Goal: Navigation & Orientation: Understand site structure

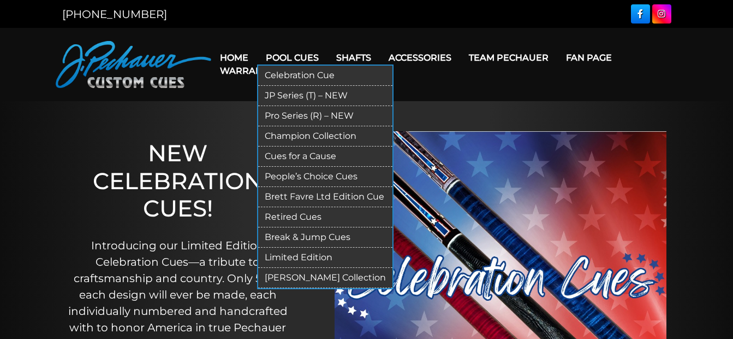
click at [313, 90] on link "JP Series (T) – NEW" at bounding box center [325, 96] width 134 height 20
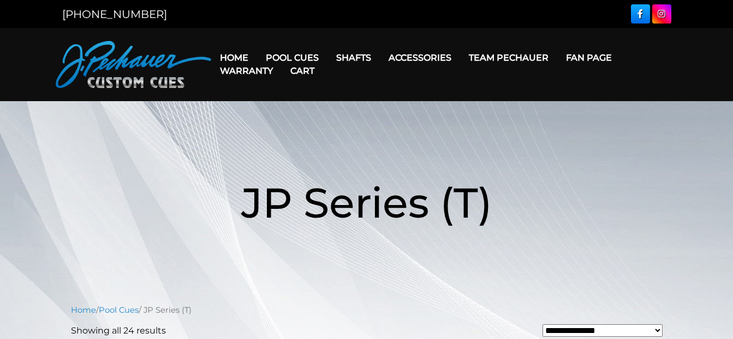
click at [309, 57] on link "Cart" at bounding box center [302, 71] width 41 height 28
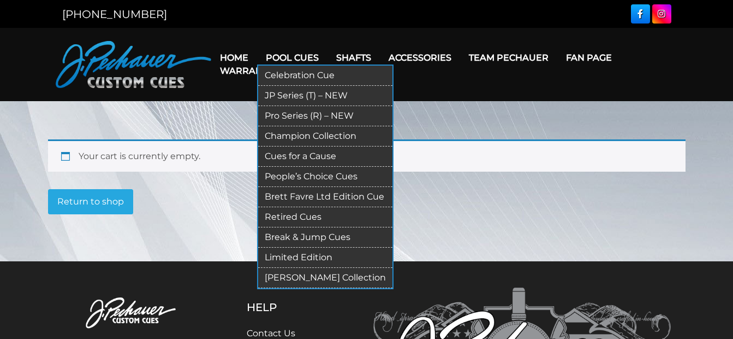
click at [322, 112] on link "Pro Series (R) – NEW" at bounding box center [325, 116] width 134 height 20
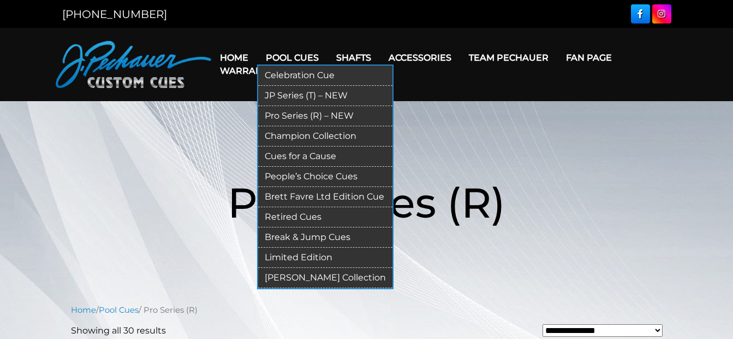
click at [305, 132] on link "Champion Collection" at bounding box center [325, 136] width 134 height 20
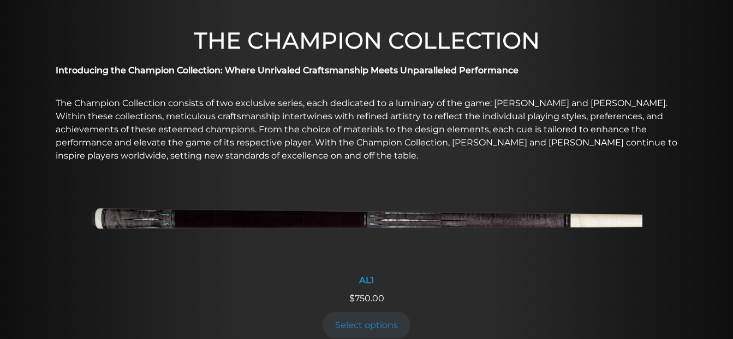
scroll to position [116, 0]
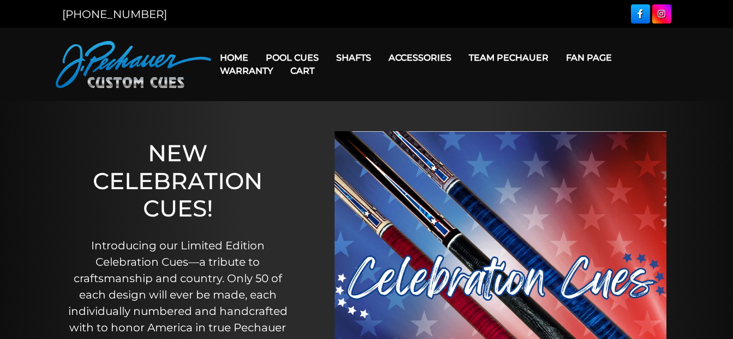
click at [305, 57] on link "Cart" at bounding box center [302, 71] width 41 height 28
click at [465, 83] on nav "Home Pool Cues Celebration Cue JP Series (T) – NEW Pro Series (R) – NEW Champio…" at bounding box center [444, 64] width 467 height 47
